Goal: Task Accomplishment & Management: Manage account settings

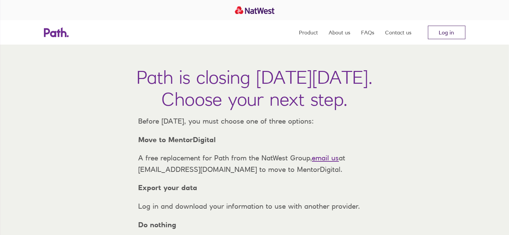
click at [445, 36] on link "Log in" at bounding box center [447, 33] width 38 height 14
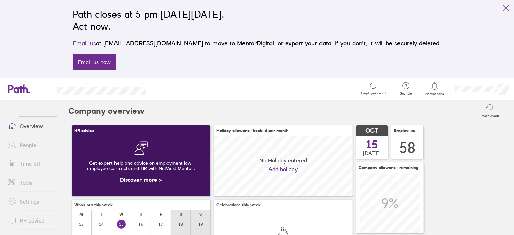
scroll to position [60, 139]
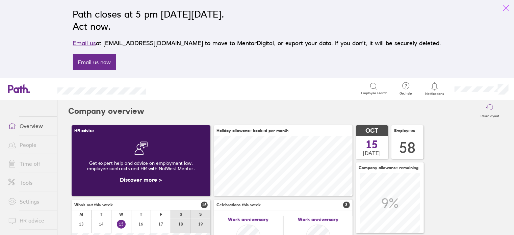
click at [506, 6] on icon "link" at bounding box center [506, 8] width 8 height 8
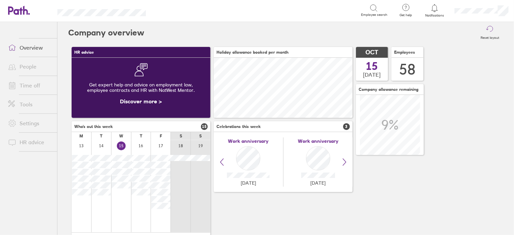
click at [23, 90] on link "Time off" at bounding box center [30, 86] width 54 height 14
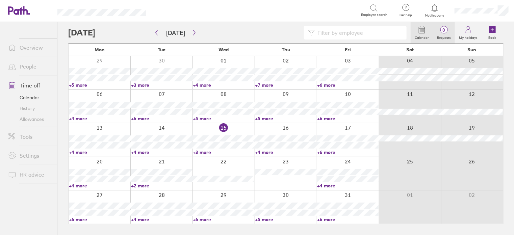
click at [445, 29] on span "0" at bounding box center [444, 29] width 22 height 5
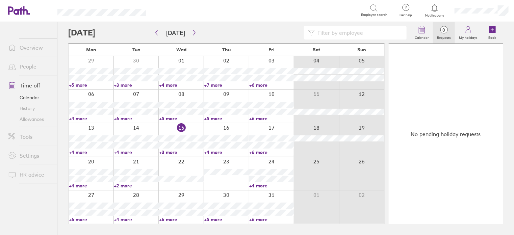
click at [376, 29] on input at bounding box center [359, 32] width 88 height 13
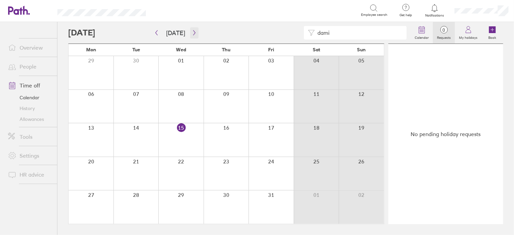
click at [192, 35] on icon "button" at bounding box center [194, 32] width 5 height 5
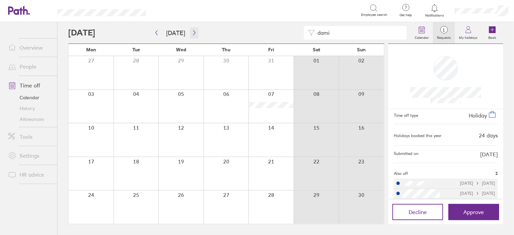
scroll to position [35, 0]
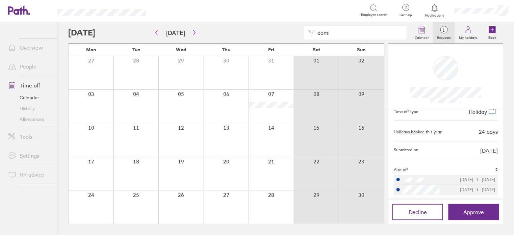
drag, startPoint x: 360, startPoint y: 29, endPoint x: 309, endPoint y: 26, distance: 51.1
click at [309, 26] on div "dami" at bounding box center [355, 33] width 103 height 14
type input "colin"
click at [159, 32] on icon "button" at bounding box center [156, 32] width 5 height 5
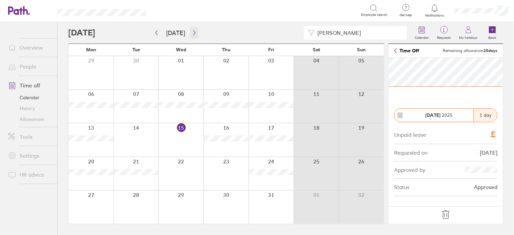
click at [192, 29] on button "button" at bounding box center [194, 32] width 8 height 11
click at [196, 35] on button "button" at bounding box center [194, 32] width 8 height 11
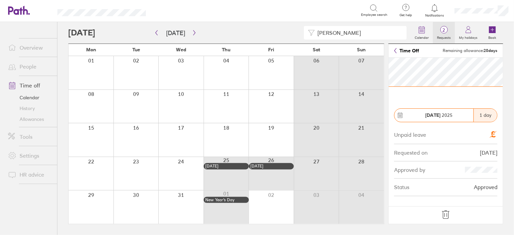
click at [441, 34] on label "Requests" at bounding box center [444, 37] width 22 height 6
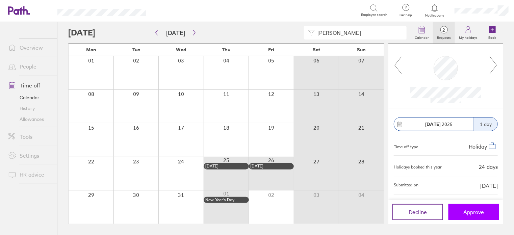
click at [486, 211] on button "Approve" at bounding box center [474, 212] width 51 height 16
